Goal: Download file/media

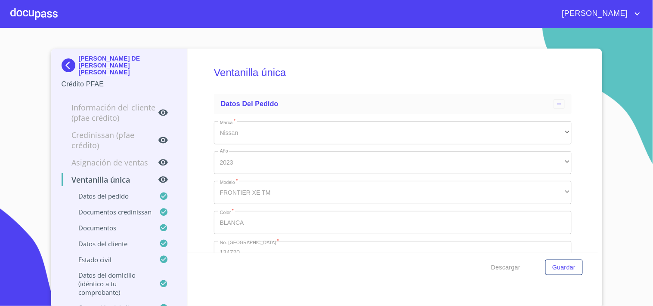
click at [63, 64] on img at bounding box center [70, 66] width 17 height 14
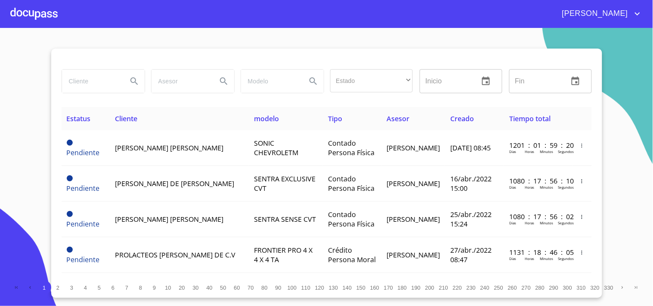
click at [75, 79] on input "search" at bounding box center [91, 81] width 59 height 23
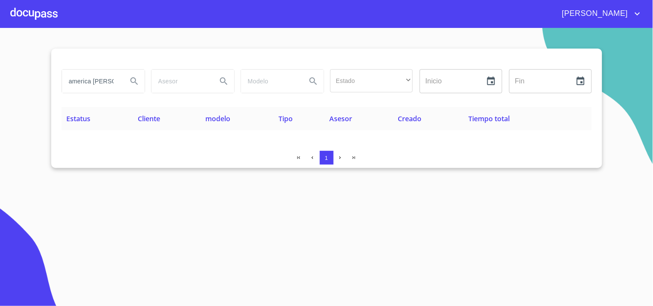
drag, startPoint x: 117, startPoint y: 80, endPoint x: 0, endPoint y: 101, distance: 119.3
click at [0, 101] on section "america [PERSON_NAME] Estado ​ ​ Inicio ​ Fin ​ Estatus Cliente modelo Tipo Ase…" at bounding box center [326, 167] width 653 height 278
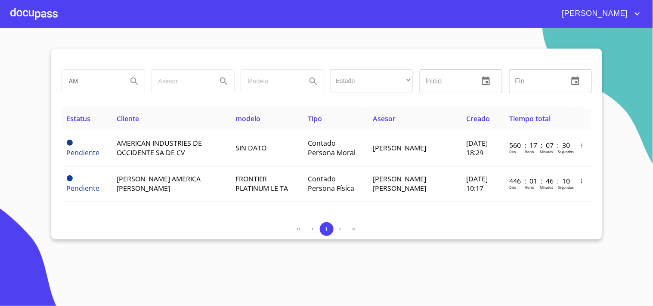
type input "A"
type input "[PERSON_NAME]"
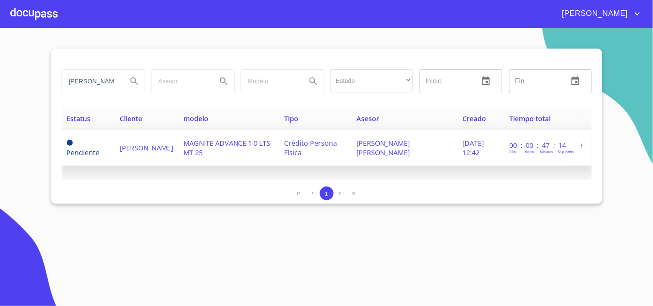
click at [178, 148] on td "[PERSON_NAME]" at bounding box center [146, 148] width 64 height 36
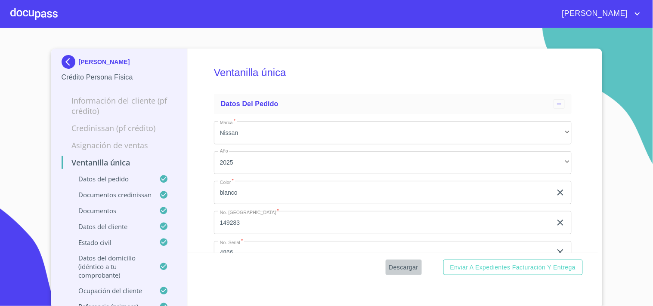
click at [393, 267] on span "Descargar" at bounding box center [403, 267] width 29 height 11
click at [69, 65] on img at bounding box center [70, 62] width 17 height 14
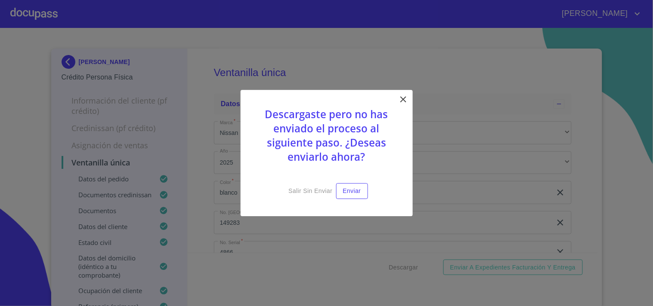
click at [403, 102] on icon at bounding box center [403, 99] width 10 height 10
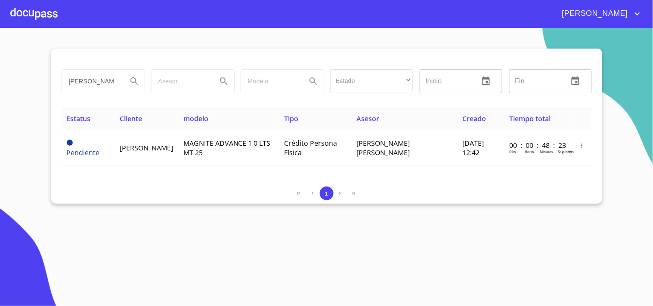
click at [115, 87] on input "[PERSON_NAME]" at bounding box center [91, 81] width 59 height 23
type input "d"
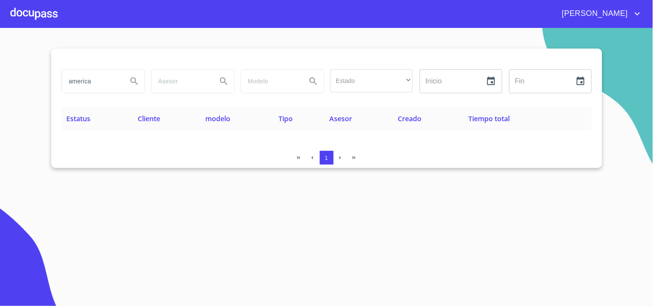
type input "america"
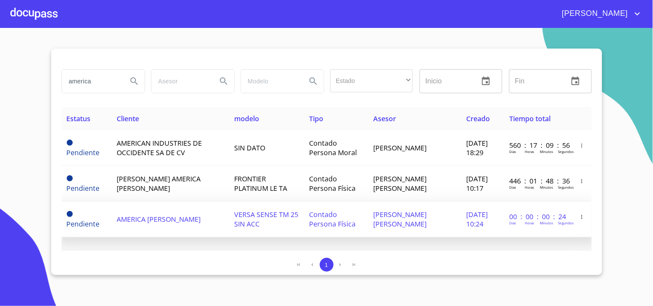
click at [187, 215] on span "AMERICA [PERSON_NAME]" at bounding box center [159, 219] width 84 height 9
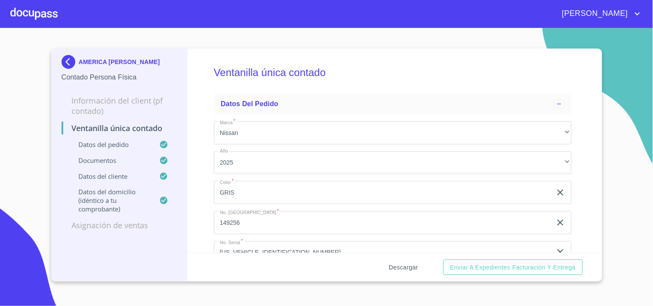
click at [412, 270] on span "Descargar" at bounding box center [403, 267] width 29 height 11
